Goal: Transaction & Acquisition: Purchase product/service

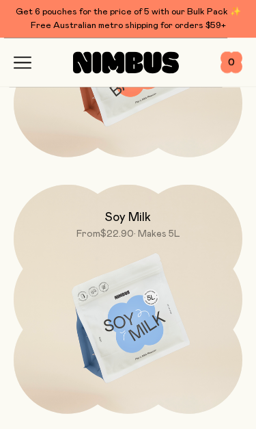
scroll to position [4455, 0]
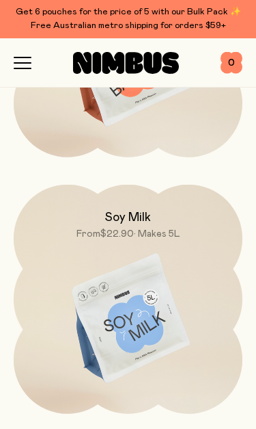
click at [157, 218] on div "Soy Milk From $22.90 • Makes 5L" at bounding box center [128, 212] width 229 height 55
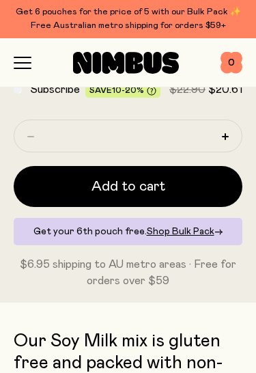
scroll to position [652, 0]
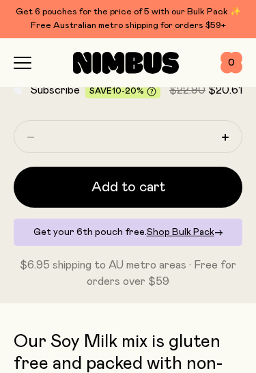
click at [148, 185] on span "Add to cart" at bounding box center [129, 187] width 74 height 19
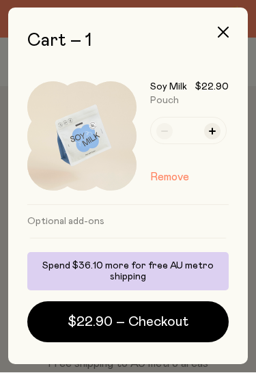
click at [222, 27] on button "button" at bounding box center [223, 32] width 33 height 33
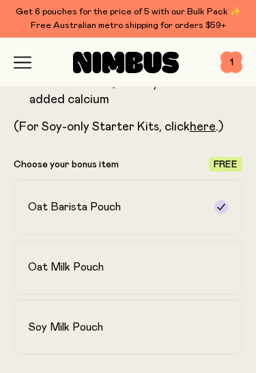
scroll to position [494, 0]
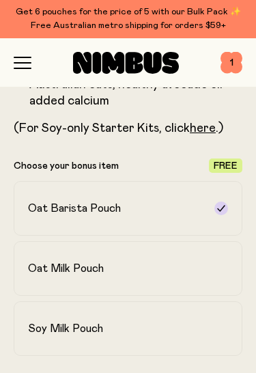
click at [98, 268] on h2 "Oat Milk Pouch" at bounding box center [66, 269] width 76 height 14
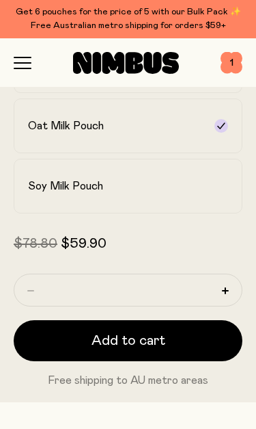
scroll to position [644, 0]
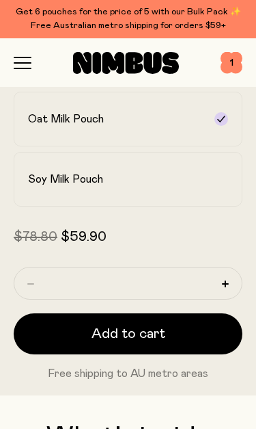
click at [135, 180] on div "Soy Milk Pouch" at bounding box center [116, 179] width 176 height 14
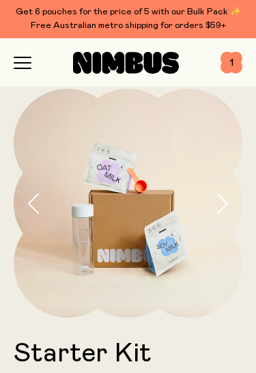
scroll to position [0, 0]
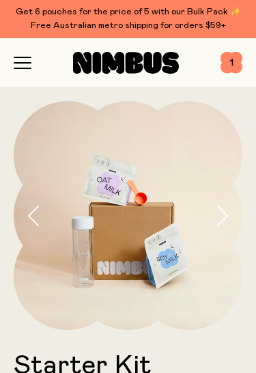
click at [32, 211] on icon "button" at bounding box center [34, 216] width 14 height 21
click at [230, 57] on span "1" at bounding box center [232, 63] width 22 height 22
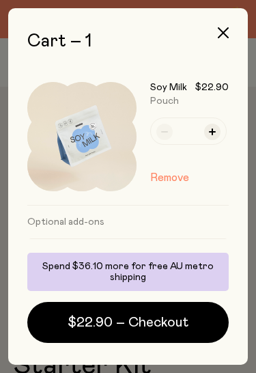
click at [174, 172] on button "Remove" at bounding box center [169, 178] width 39 height 16
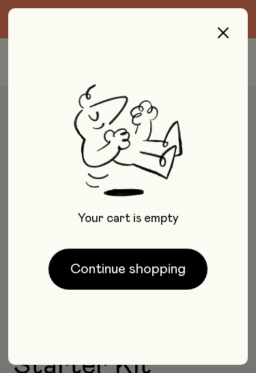
click at [226, 29] on icon "button" at bounding box center [223, 32] width 11 height 11
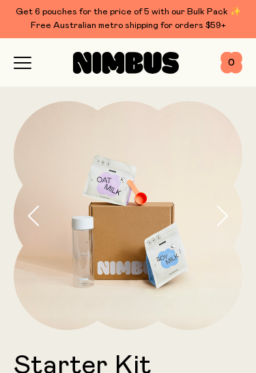
click at [228, 59] on span "0" at bounding box center [232, 63] width 22 height 22
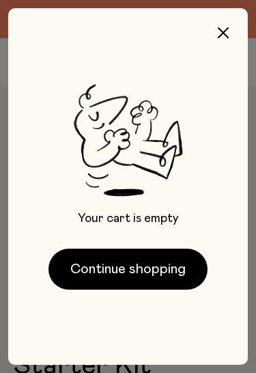
click at [153, 265] on button "Continue shopping" at bounding box center [128, 269] width 159 height 41
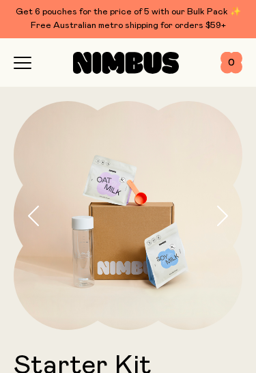
click at [29, 57] on icon "button" at bounding box center [23, 63] width 18 height 12
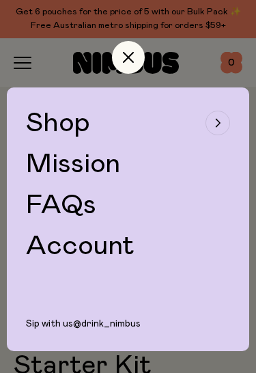
click at [130, 59] on icon "button" at bounding box center [128, 57] width 11 height 11
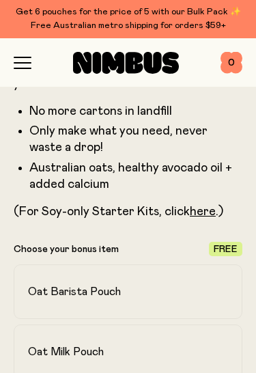
scroll to position [409, 0]
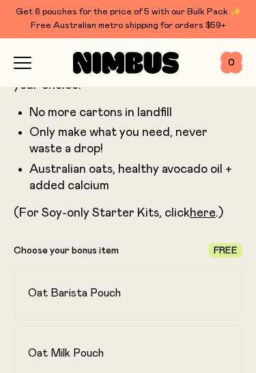
click at [208, 207] on link "here" at bounding box center [203, 213] width 26 height 12
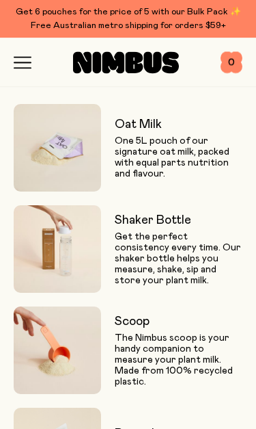
scroll to position [1011, 0]
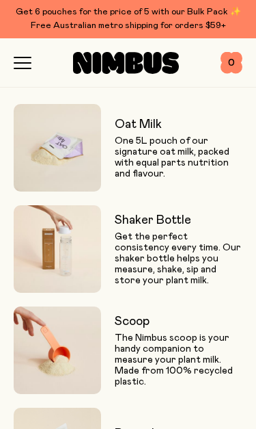
click at [151, 125] on h3 "Oat Milk" at bounding box center [179, 124] width 128 height 16
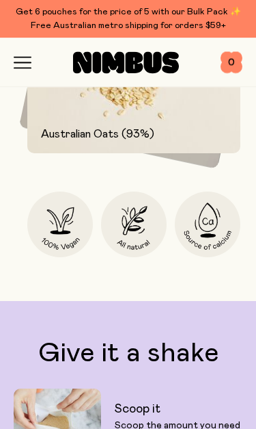
scroll to position [2171, 0]
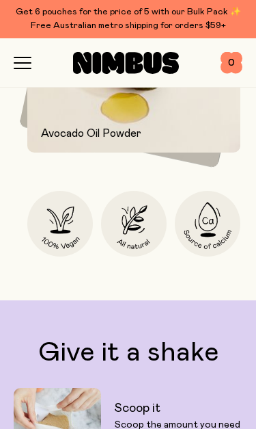
click at [22, 58] on icon "button" at bounding box center [23, 63] width 18 height 12
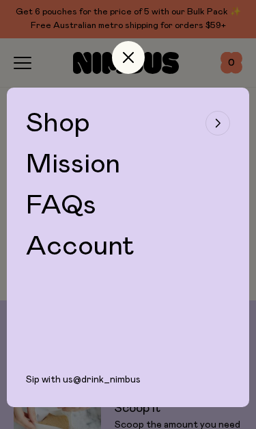
click at [224, 118] on div "button" at bounding box center [218, 123] width 25 height 25
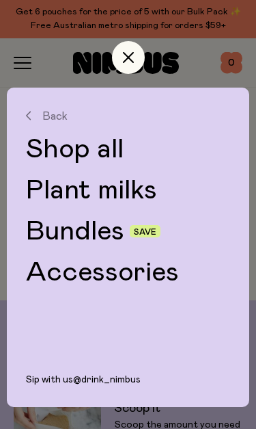
click at [99, 230] on link "Bundles" at bounding box center [75, 230] width 98 height 27
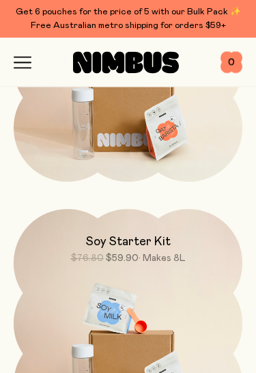
scroll to position [254, 0]
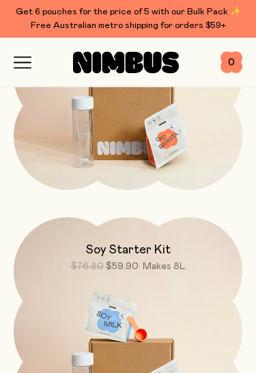
click at [157, 243] on h2 "Soy Starter Kit" at bounding box center [128, 251] width 85 height 16
click at [158, 245] on h2 "Soy Starter Kit" at bounding box center [128, 251] width 85 height 16
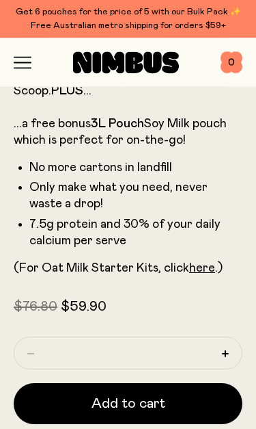
scroll to position [408, 0]
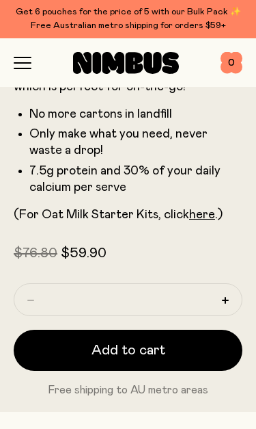
click at [142, 344] on span "Add to cart" at bounding box center [129, 350] width 74 height 19
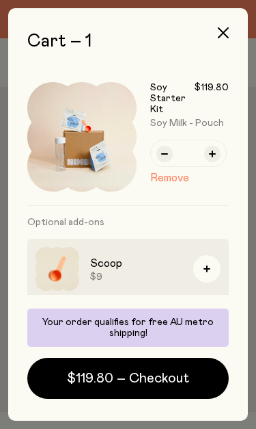
scroll to position [0, 0]
click at [167, 152] on icon "button" at bounding box center [164, 153] width 7 height 7
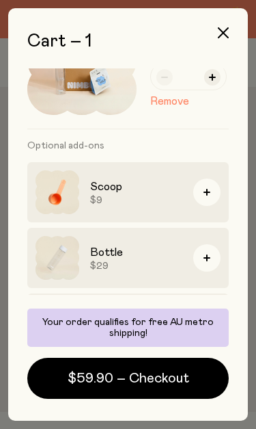
click at [155, 372] on span "$59.90 – Checkout" at bounding box center [129, 378] width 122 height 19
